Goal: Communication & Community: Answer question/provide support

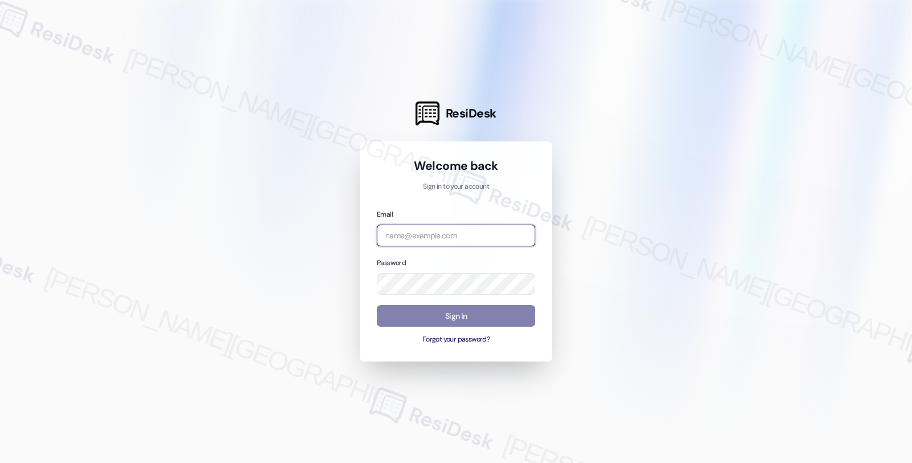
click at [431, 234] on input "email" at bounding box center [456, 236] width 159 height 22
type input "automated-surveys-twelve_rivers_management-fides.[PERSON_NAME]@twelve_rivers_[D…"
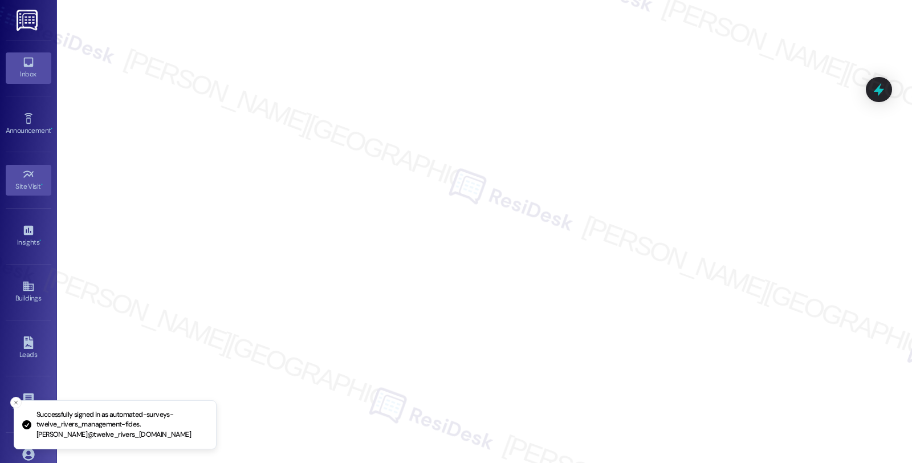
click at [25, 72] on div "Inbox" at bounding box center [28, 73] width 57 height 11
